Goal: Task Accomplishment & Management: Use online tool/utility

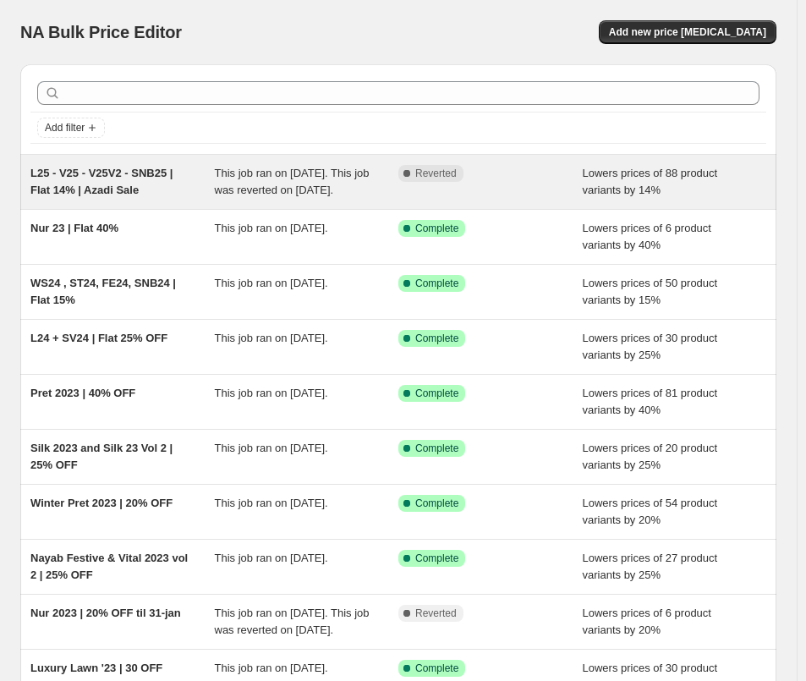
click at [176, 183] on div "L25 - V25 - V25V2 - SNB25 | Flat 14% | Azadi Sale" at bounding box center [122, 182] width 184 height 34
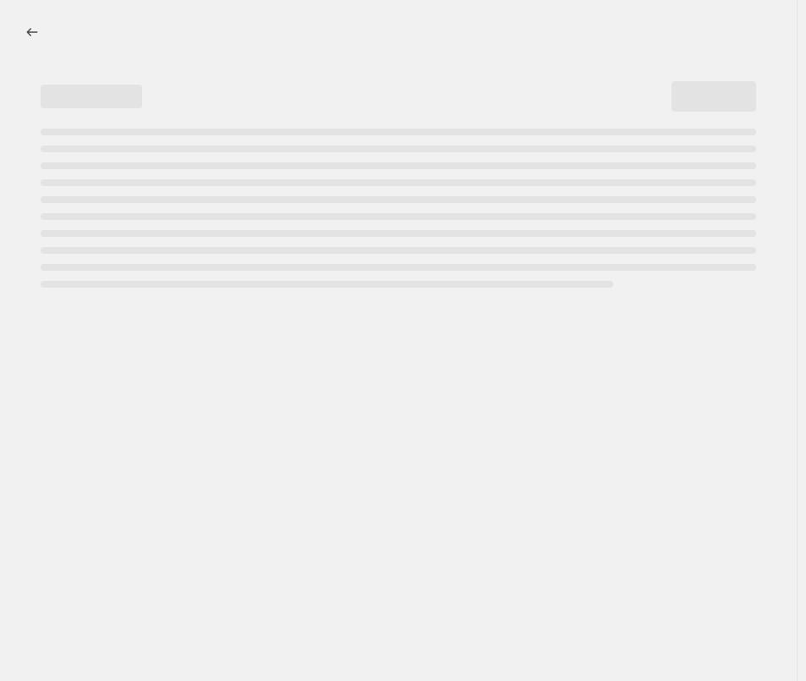
select select "percentage"
select select "collection"
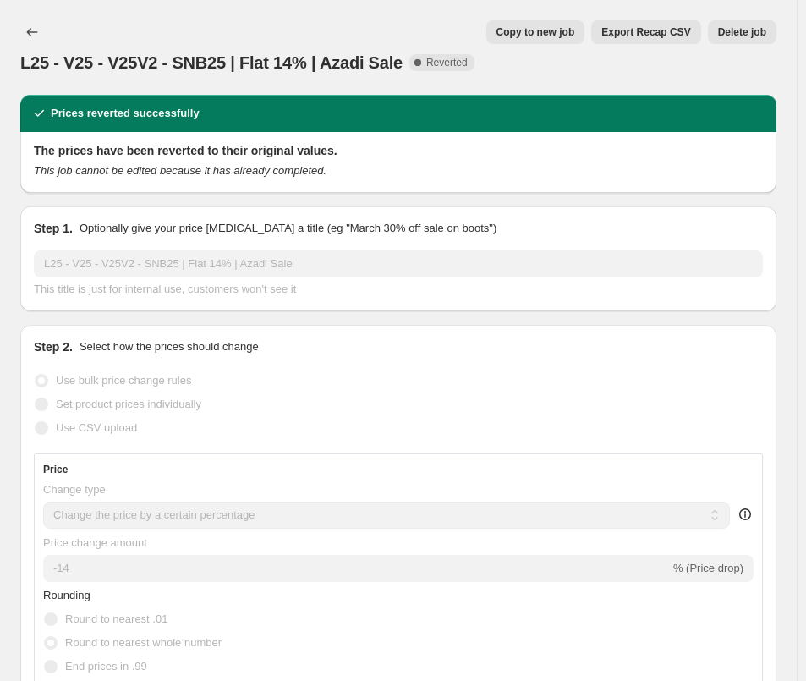
click at [563, 39] on button "Copy to new job" at bounding box center [535, 32] width 99 height 24
select select "percentage"
select select "collection"
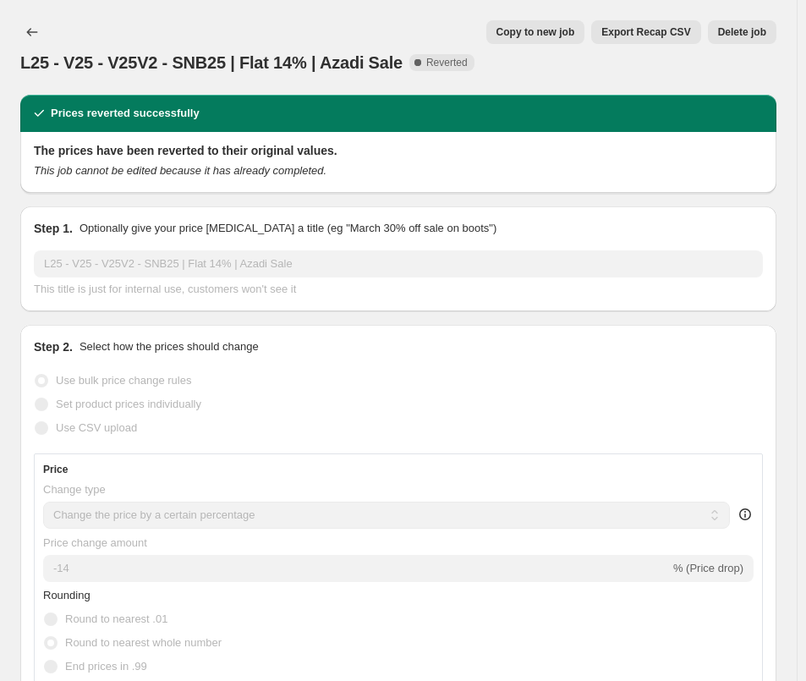
select select "collection"
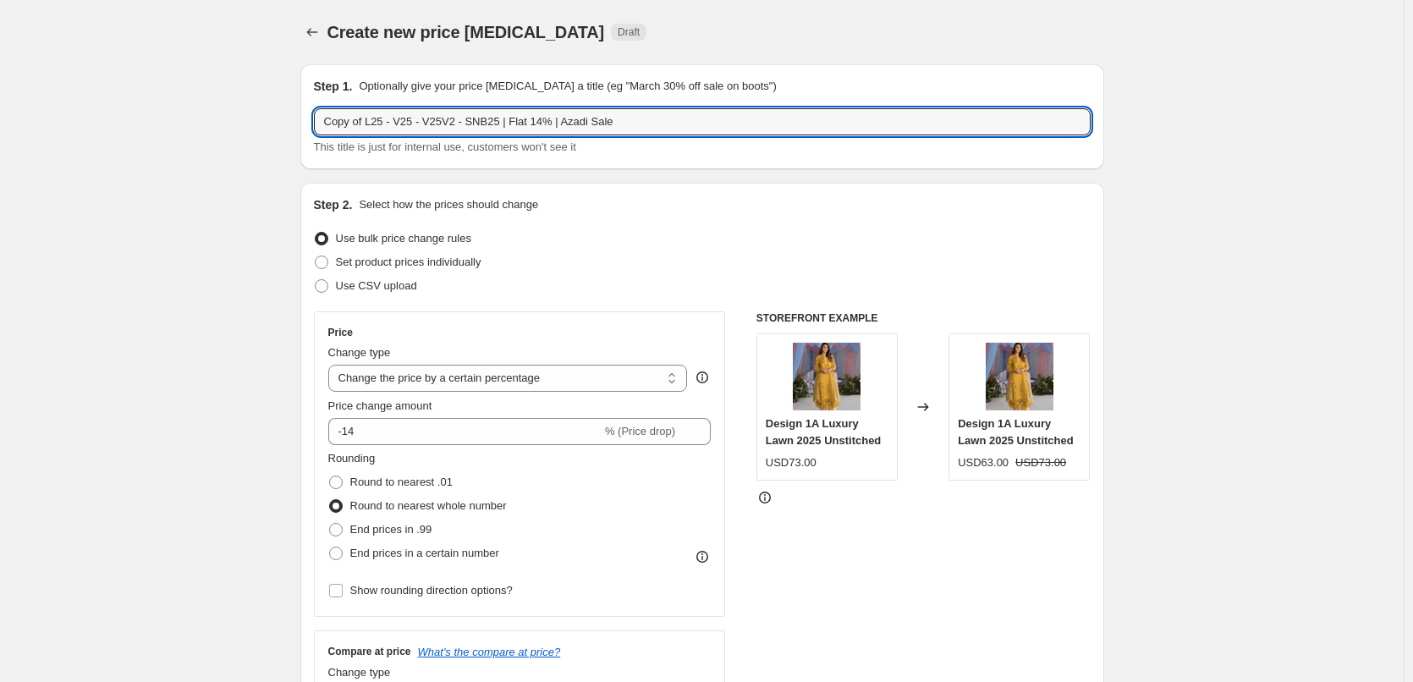
drag, startPoint x: 367, startPoint y: 130, endPoint x: 214, endPoint y: 107, distance: 154.9
click at [684, 123] on input "Copy of L25 - V25 - V25V2 - SNB25 | Flat 14% | Azadi Sale" at bounding box center [702, 121] width 777 height 27
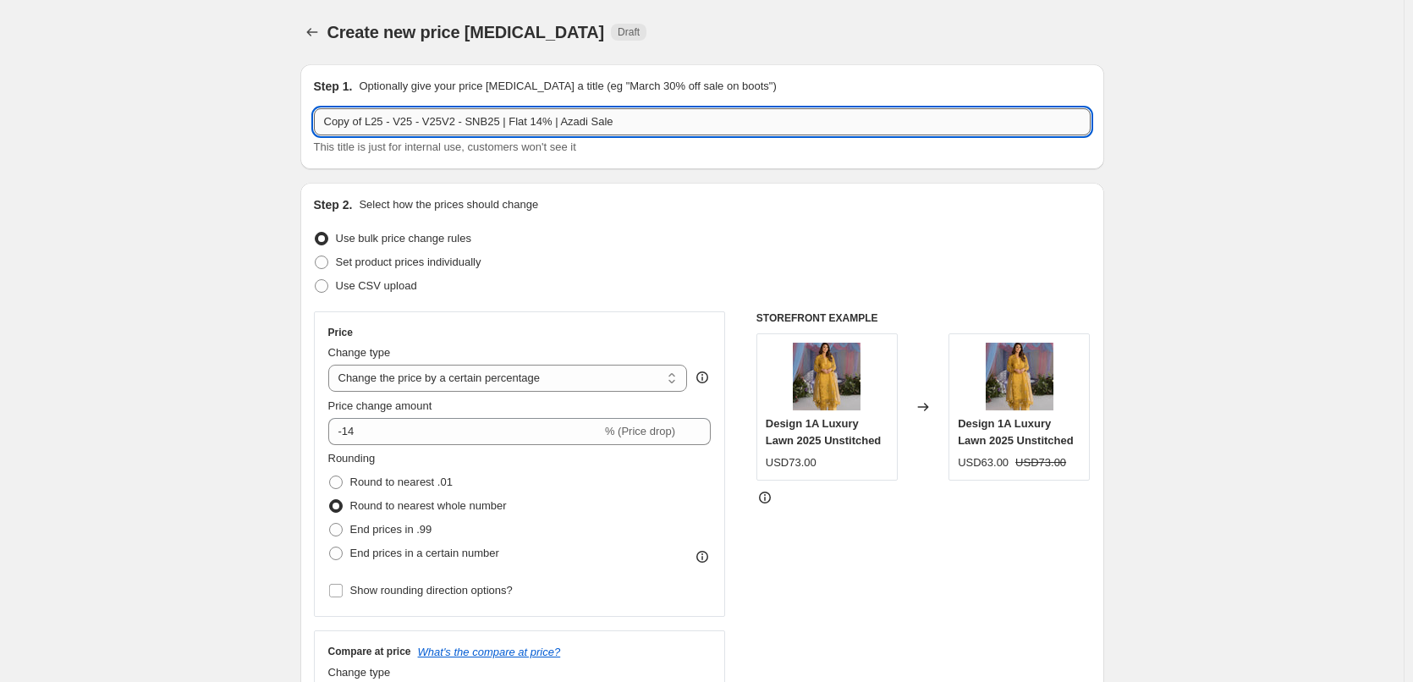
paste input "L25 - V25 - V25V2 - SNB25 | Flat 14% | Azadi Sale [DATE] - [DATE] 11:59 PM"
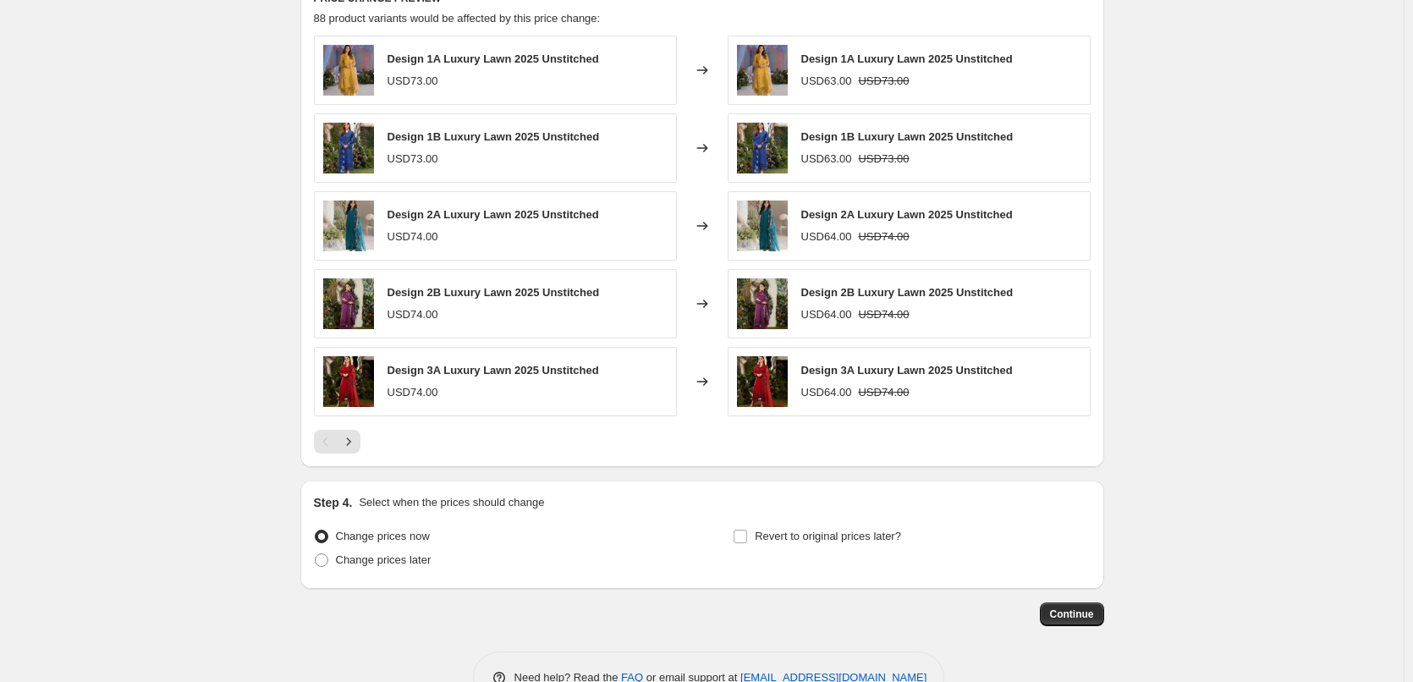
scroll to position [1312, 0]
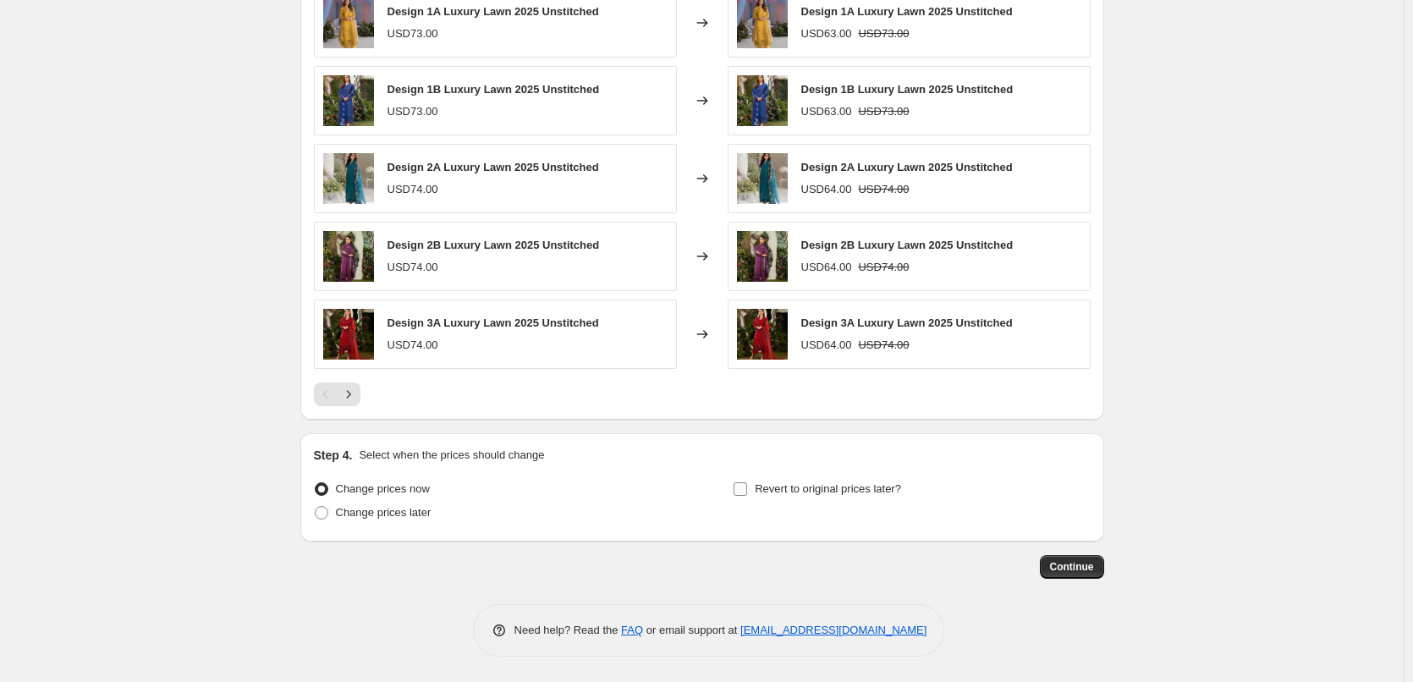
type input "L25 - V25 - V25V2 - SNB25 | Flat 14% | Azadi Sale [DATE] - [DATE] 11:59 PM"
click at [771, 495] on span "Revert to original prices later?" at bounding box center [828, 488] width 146 height 13
click at [747, 495] on input "Revert to original prices later?" at bounding box center [740, 489] width 14 height 14
checkbox input "true"
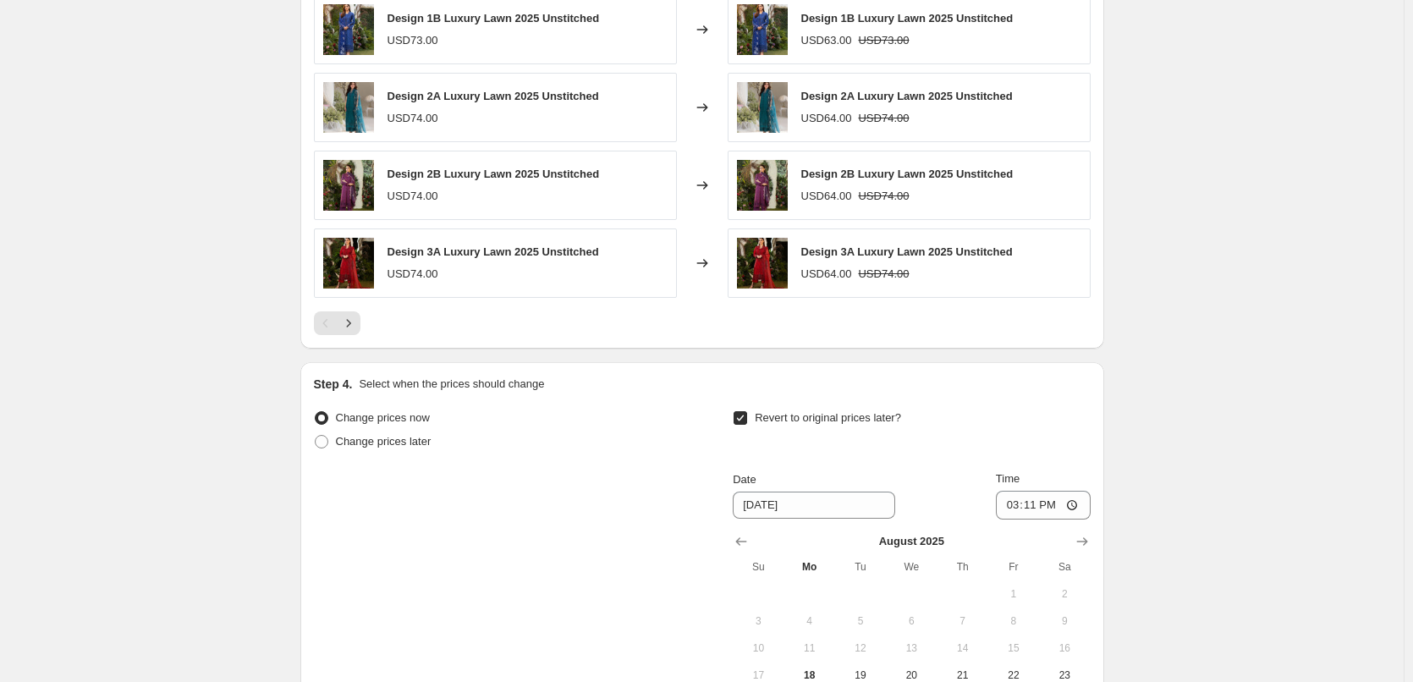
scroll to position [1628, 0]
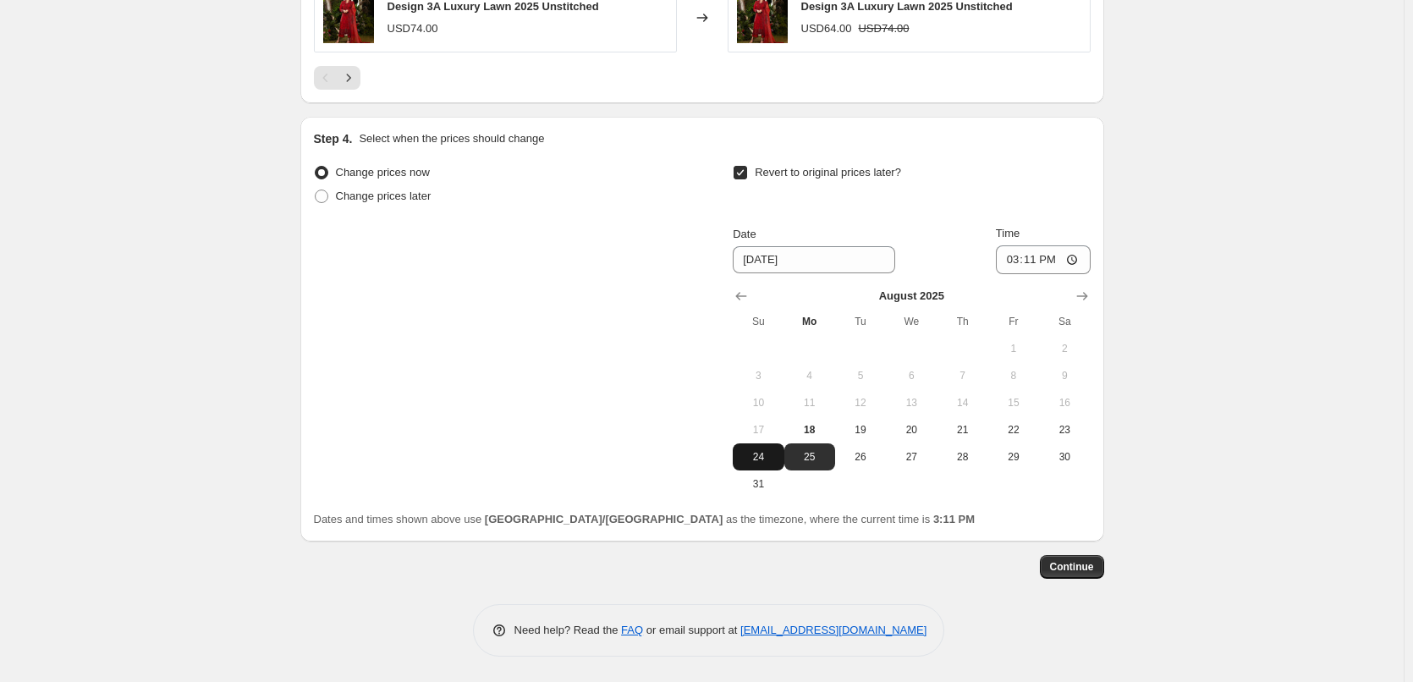
click at [771, 451] on span "24" at bounding box center [757, 457] width 37 height 14
type input "[DATE]"
click at [814, 263] on input "15:11" at bounding box center [1043, 259] width 95 height 29
type input "23:59"
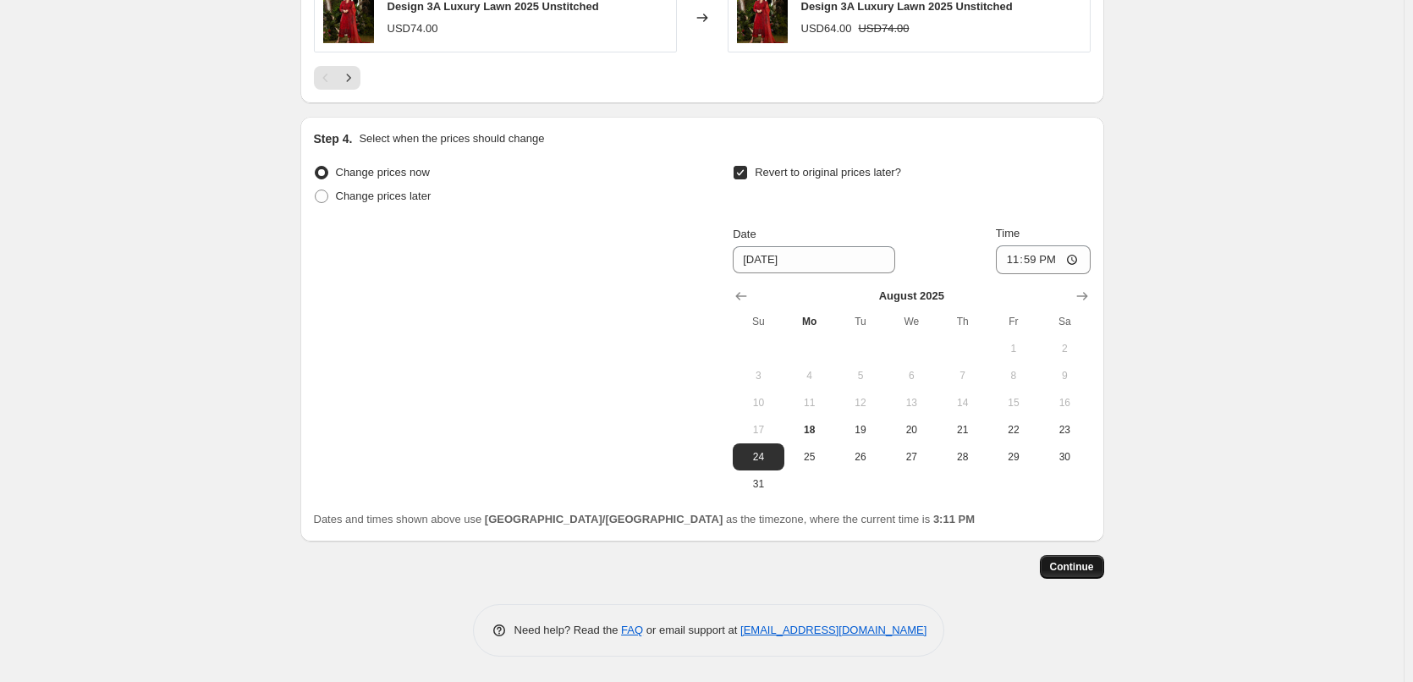
click at [814, 567] on span "Continue" at bounding box center [1072, 567] width 44 height 14
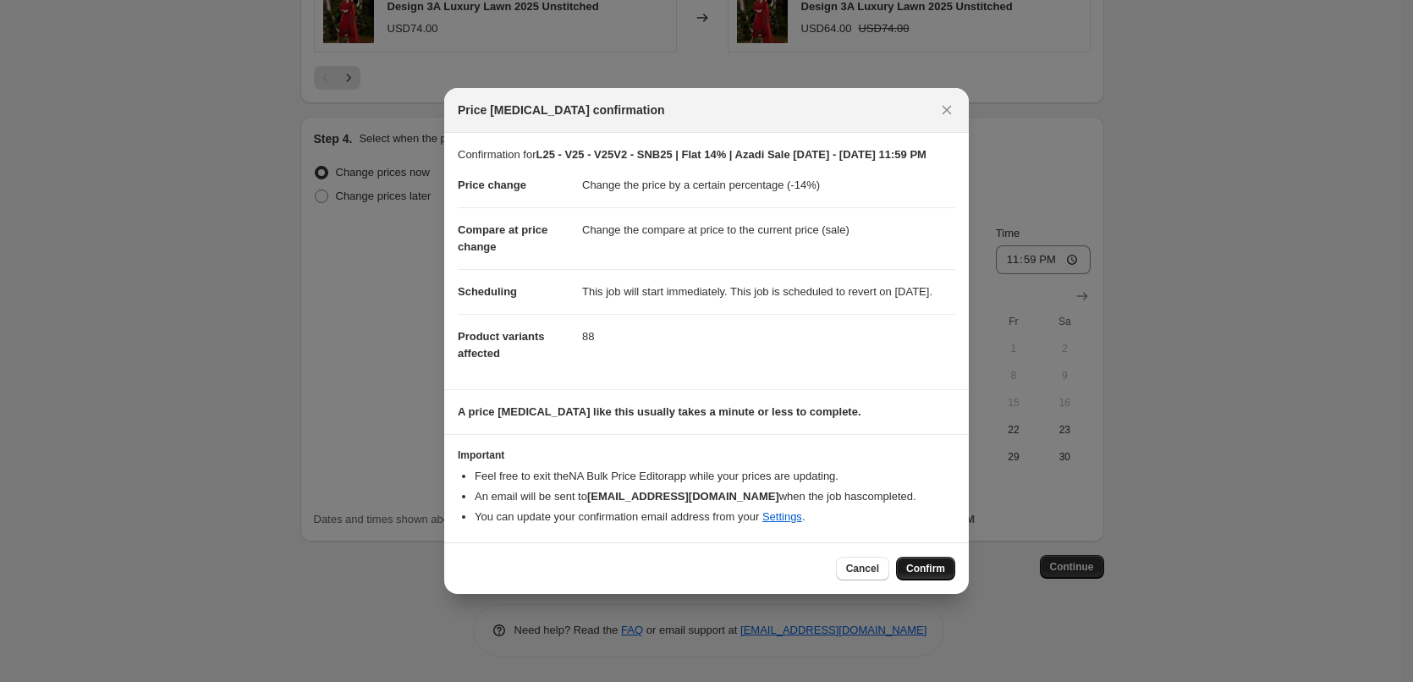
click at [814, 575] on span "Confirm" at bounding box center [925, 569] width 39 height 14
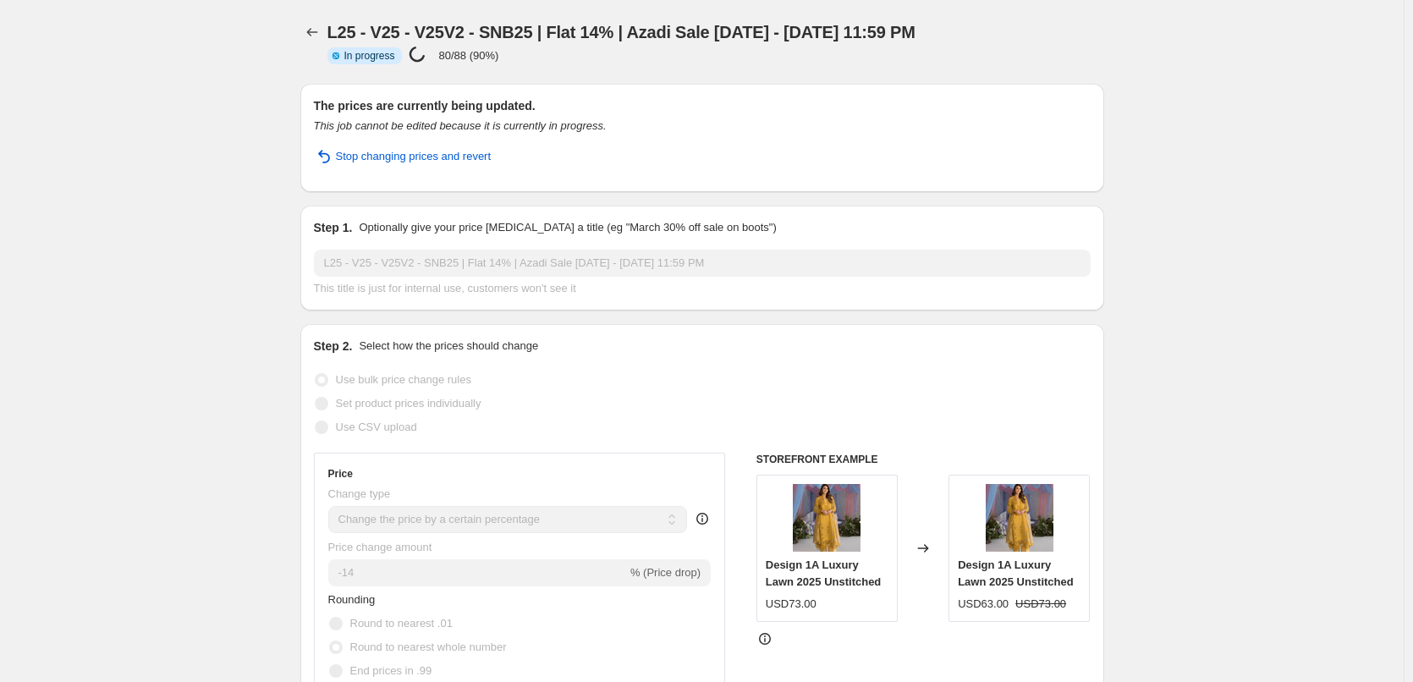
select select "percentage"
select select "collection"
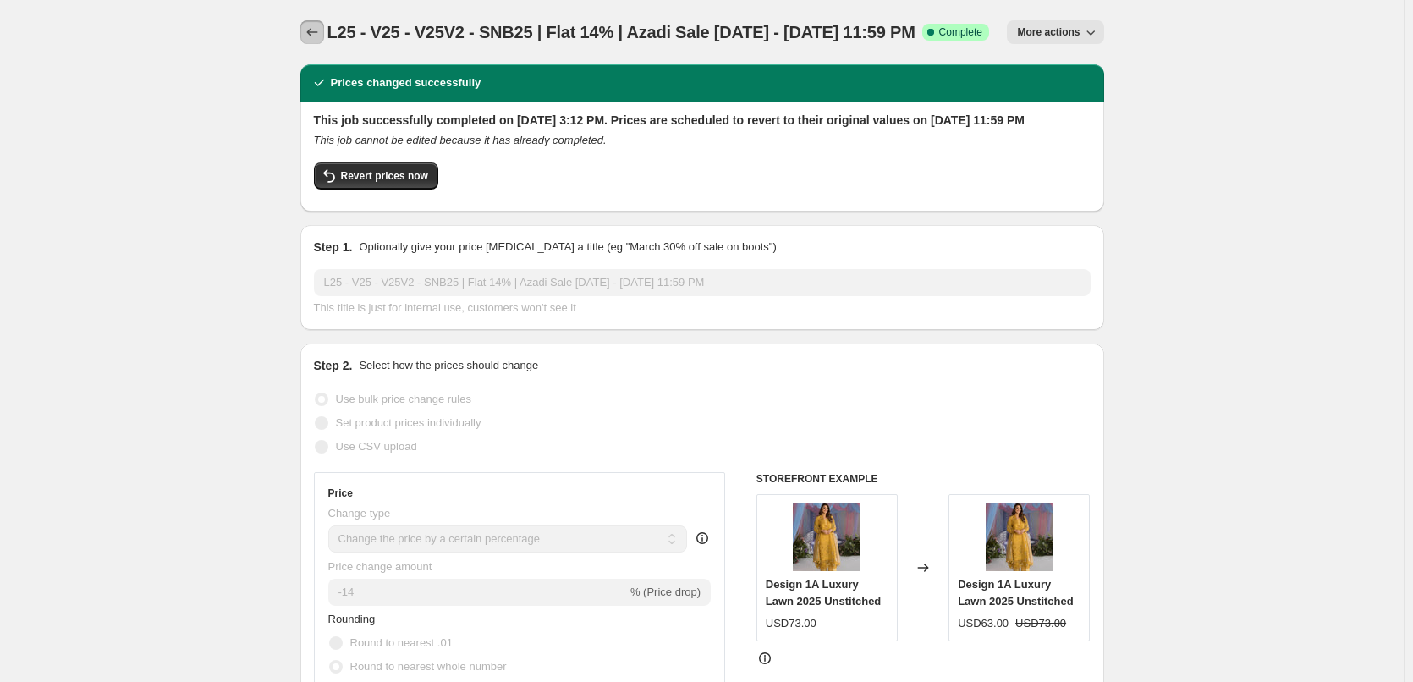
click at [315, 37] on icon "Price change jobs" at bounding box center [312, 32] width 17 height 17
